Goal: Task Accomplishment & Management: Use online tool/utility

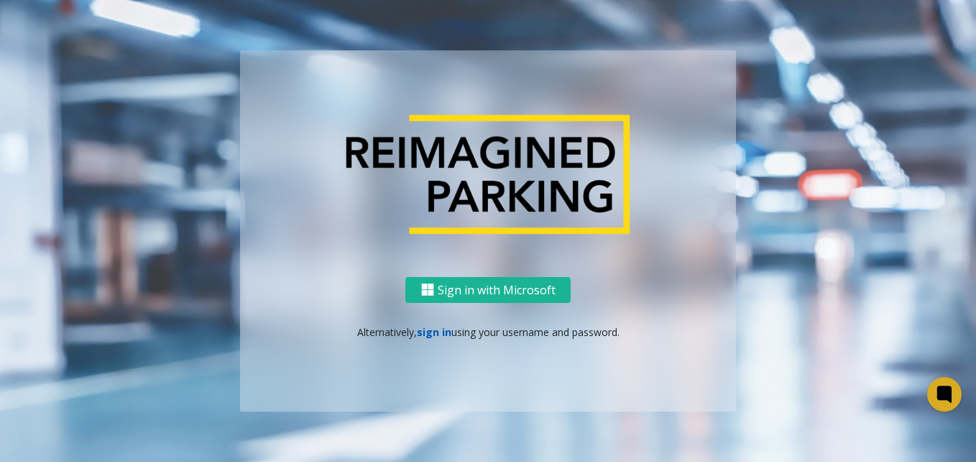
click at [427, 334] on link "sign in" at bounding box center [434, 332] width 35 height 14
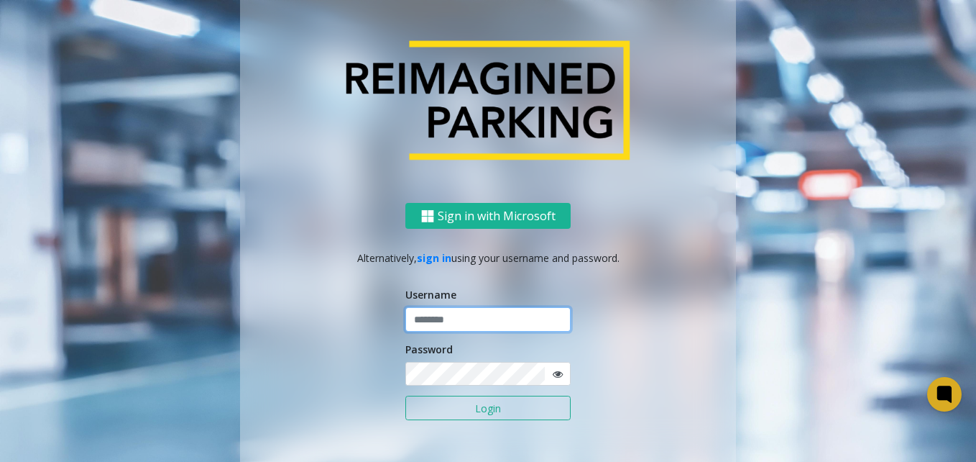
click at [430, 321] on input "text" at bounding box center [487, 319] width 165 height 24
type input "*"
type input "*******"
click at [405, 395] on button "Login" at bounding box center [487, 407] width 165 height 24
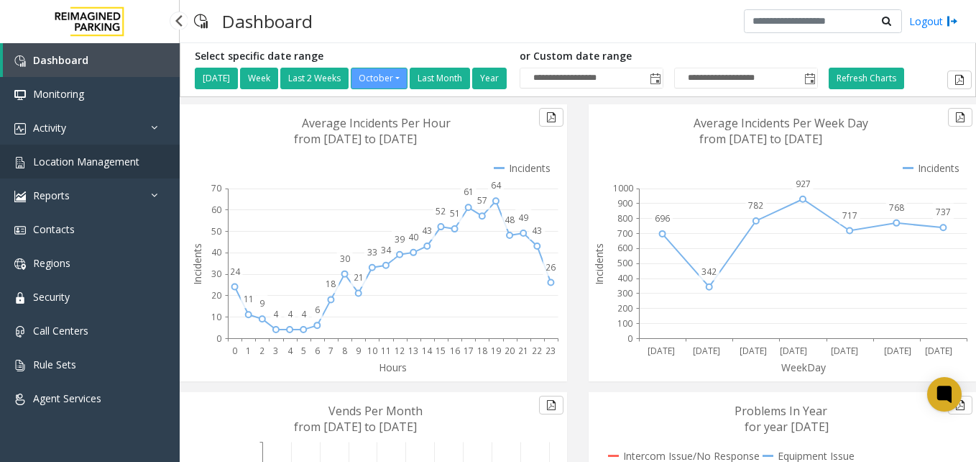
click at [109, 156] on span "Location Management" at bounding box center [86, 162] width 106 height 14
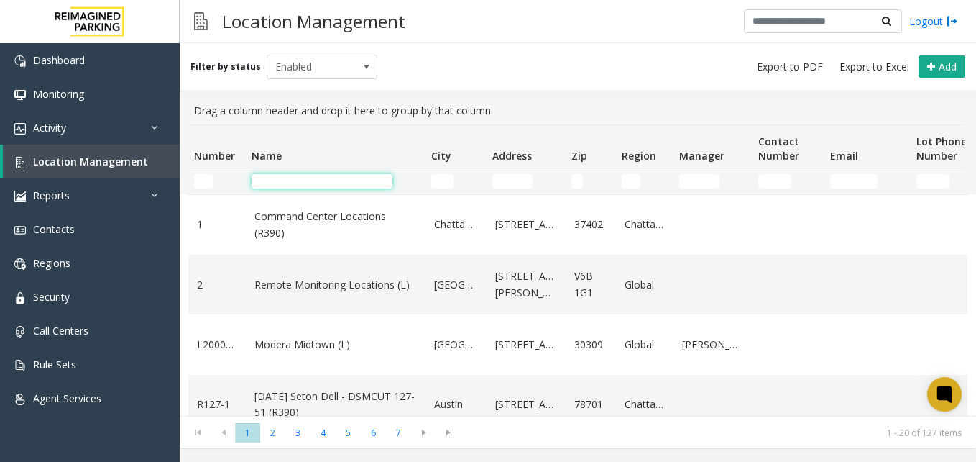
click at [339, 184] on input "Name Filter" at bounding box center [322, 181] width 141 height 14
click at [344, 182] on input "Name Filter" at bounding box center [322, 181] width 141 height 14
click at [82, 165] on span "Location Management" at bounding box center [90, 162] width 115 height 14
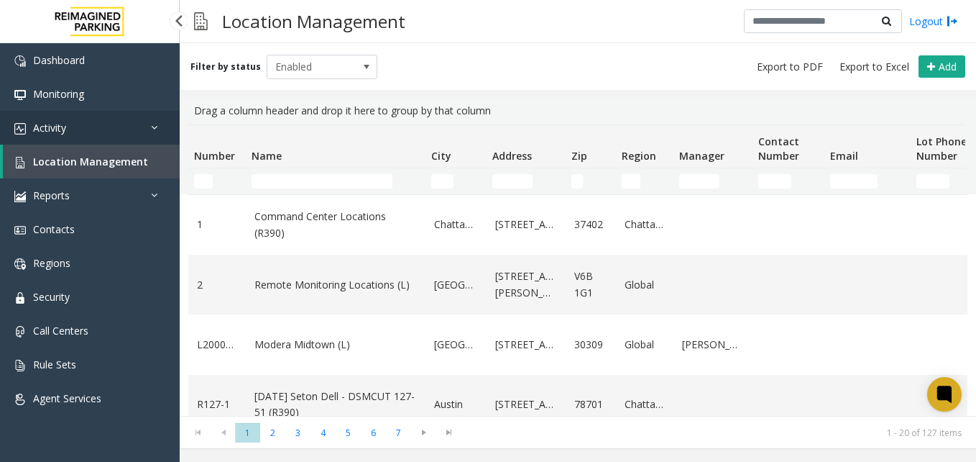
click at [109, 128] on link "Activity" at bounding box center [90, 128] width 180 height 34
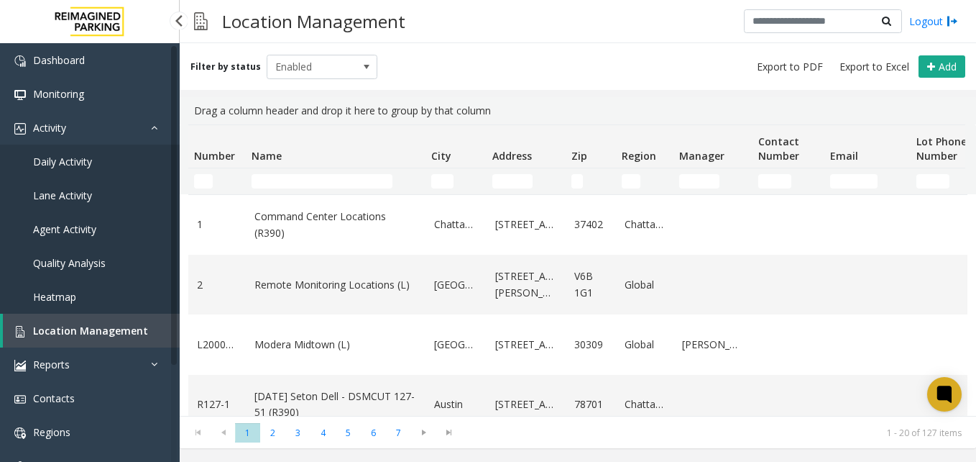
click at [67, 164] on span "Daily Activity" at bounding box center [62, 162] width 59 height 14
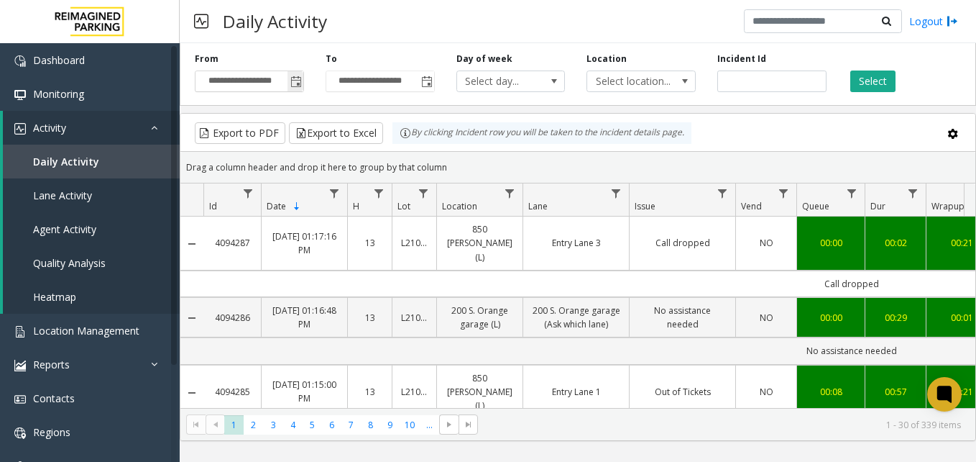
click at [300, 82] on span "Toggle popup" at bounding box center [296, 82] width 12 height 12
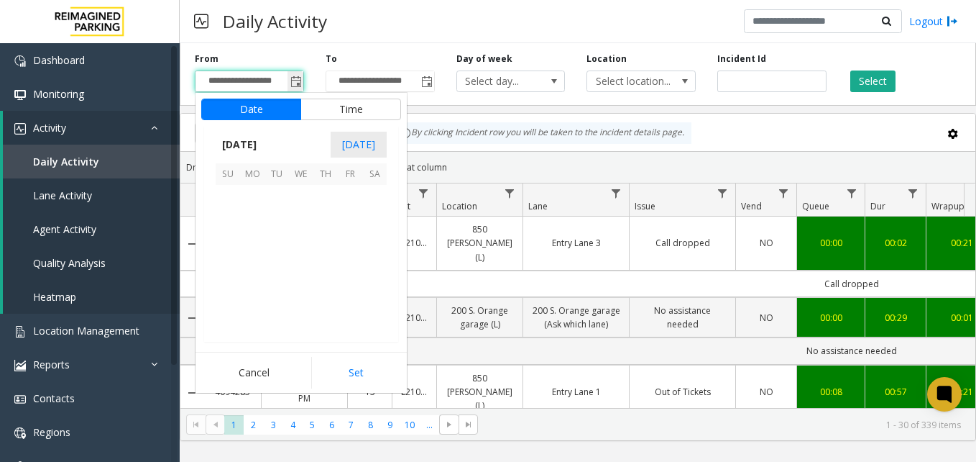
scroll to position [258171, 0]
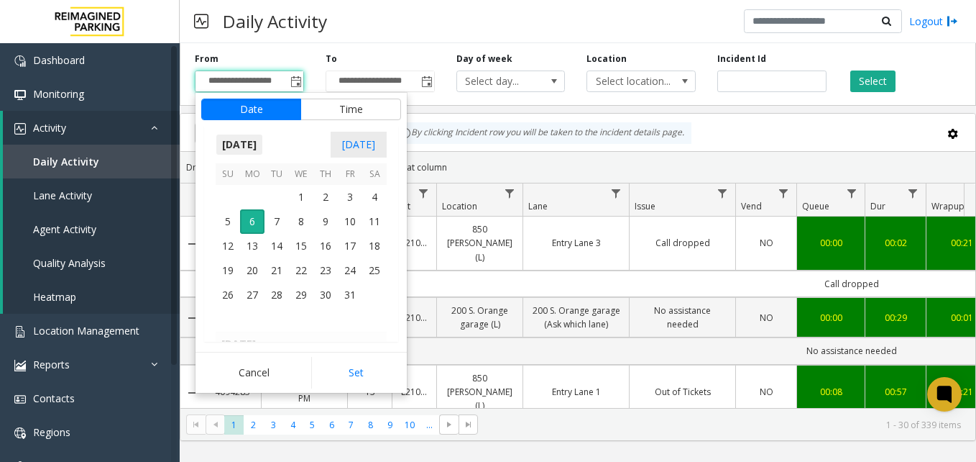
click at [259, 134] on span "[DATE]" at bounding box center [239, 145] width 47 height 22
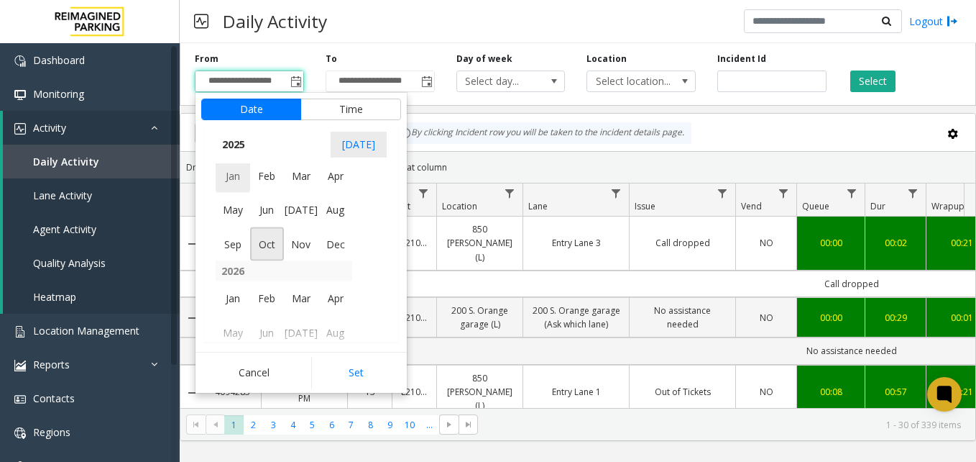
click at [224, 177] on span "Jan" at bounding box center [233, 175] width 35 height 35
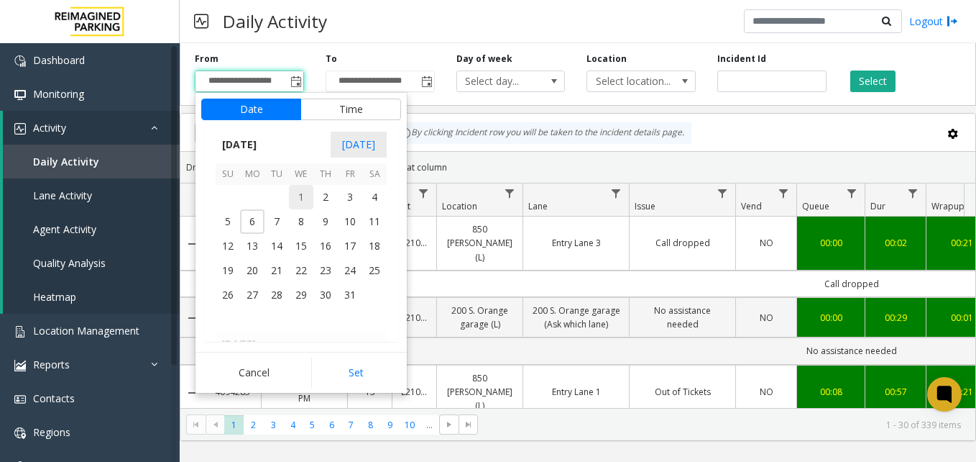
click at [299, 191] on span "1" at bounding box center [301, 197] width 24 height 24
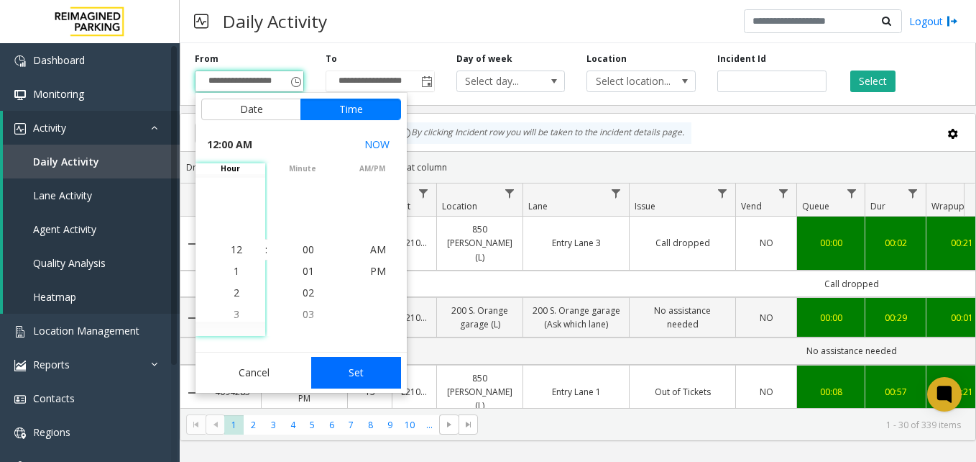
click at [357, 372] on button "Set" at bounding box center [356, 373] width 91 height 32
type input "**********"
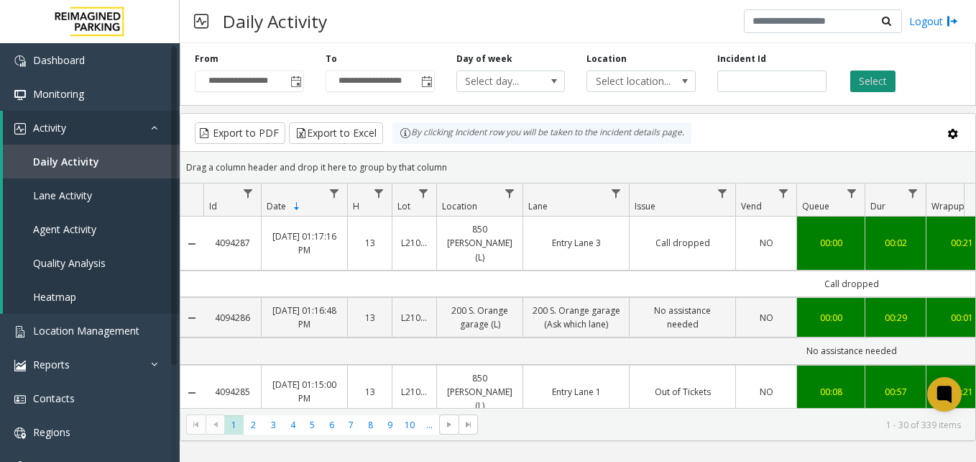
click at [874, 79] on button "Select" at bounding box center [872, 81] width 45 height 22
click at [867, 75] on button "Select" at bounding box center [872, 81] width 45 height 22
click at [335, 132] on button "Export to Excel" at bounding box center [336, 133] width 94 height 22
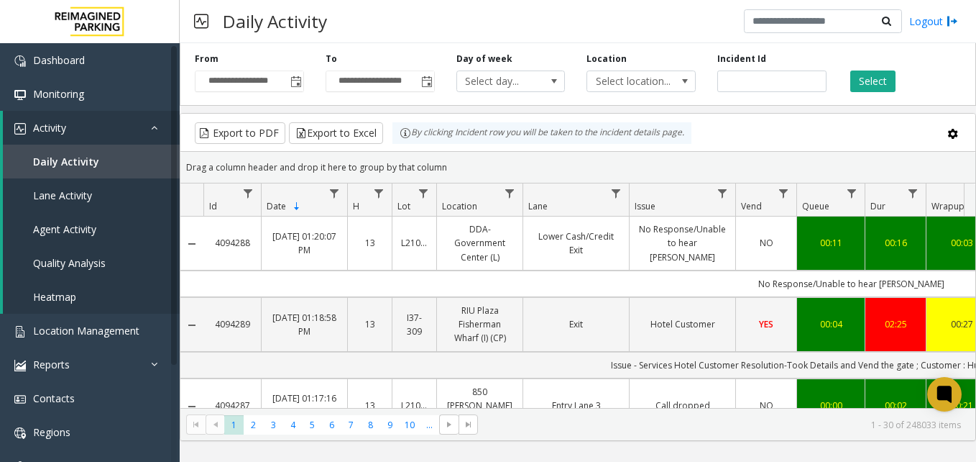
drag, startPoint x: 916, startPoint y: 1, endPoint x: 525, endPoint y: 6, distance: 390.4
click at [525, 6] on div "Daily Activity Logout" at bounding box center [578, 21] width 796 height 43
click at [400, 16] on div "Daily Activity Logout" at bounding box center [578, 21] width 796 height 43
click at [454, 26] on div "Daily Activity Logout" at bounding box center [578, 21] width 796 height 43
